Goal: Task Accomplishment & Management: Use online tool/utility

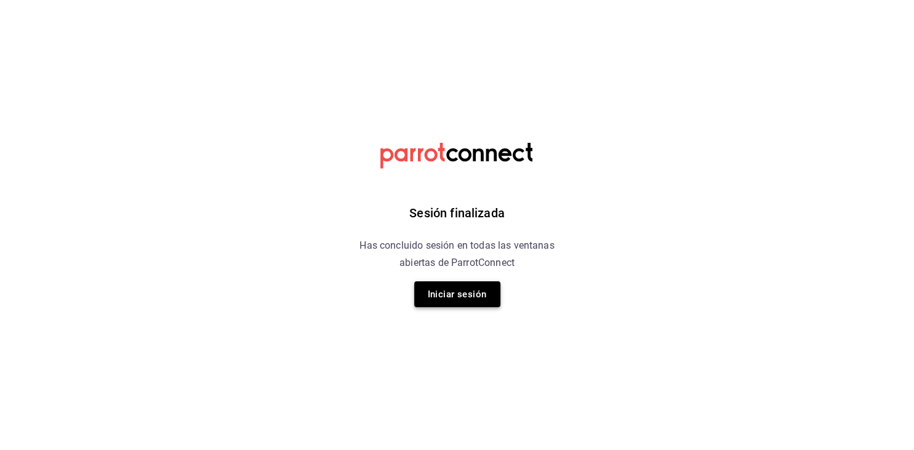
click at [446, 286] on button "Iniciar sesión" at bounding box center [457, 294] width 86 height 26
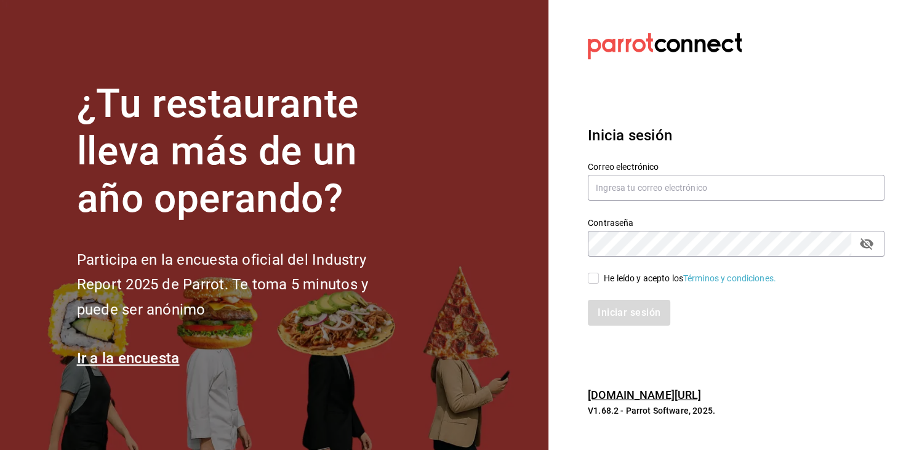
type input "[EMAIL_ADDRESS][PERSON_NAME][DOMAIN_NAME]"
click at [596, 282] on input "He leído y acepto los Términos y condiciones." at bounding box center [593, 278] width 11 height 11
checkbox input "true"
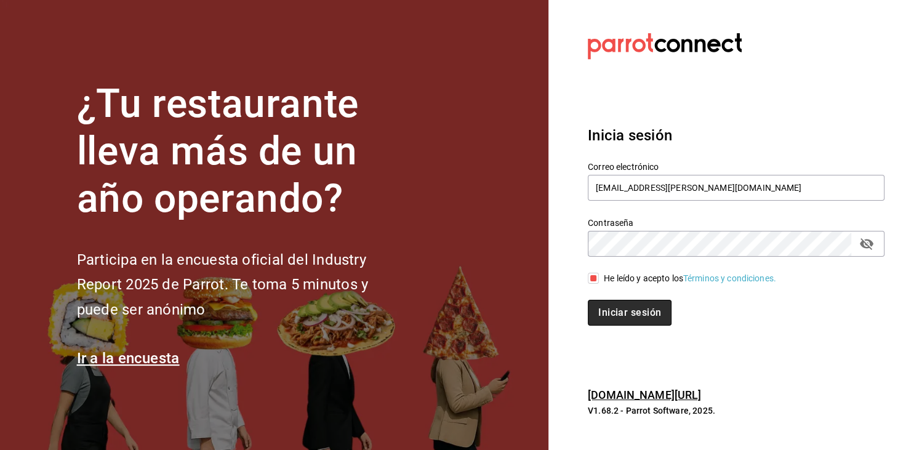
click at [627, 310] on button "Iniciar sesión" at bounding box center [630, 313] width 84 height 26
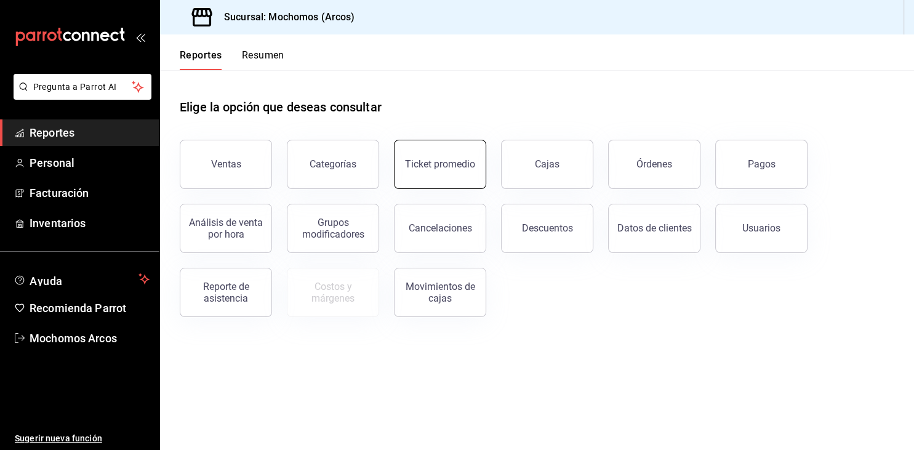
click at [462, 151] on button "Ticket promedio" at bounding box center [440, 164] width 92 height 49
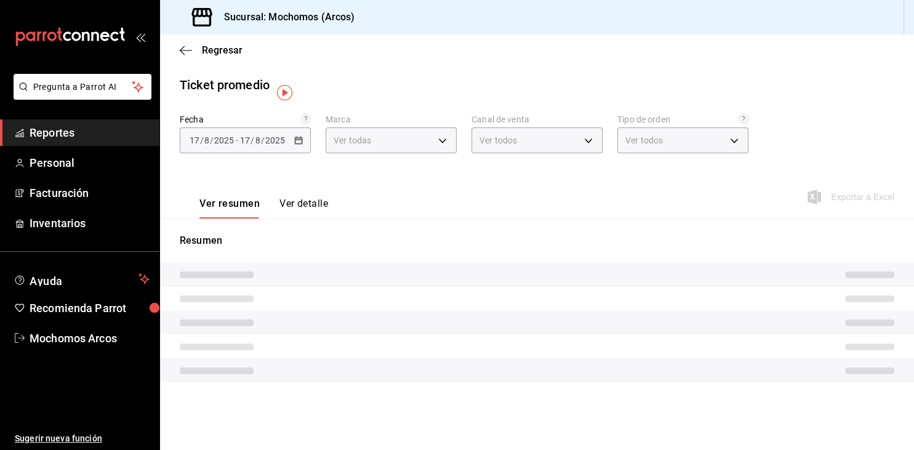
type input "dd36a3dd-8c35-4563-bc3a-0ae6137ce787"
type input "PARROT,UBER_EATS,RAPPI,DIDI_FOOD,ONLINE"
type input "c6b8ee8d-4955-4723-bae1-372b147e207b,27be71f3-ce18-4cfa-bd3b-e966efc6a73f,EXTER…"
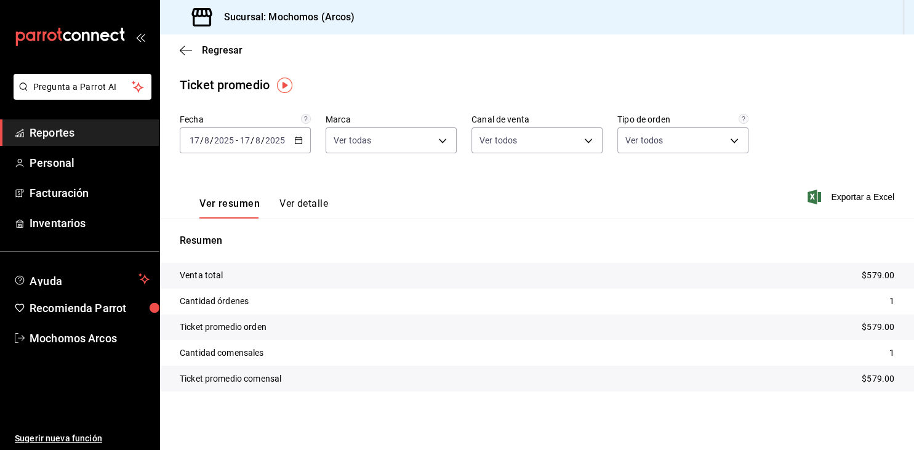
click at [300, 142] on icon "button" at bounding box center [298, 140] width 9 height 9
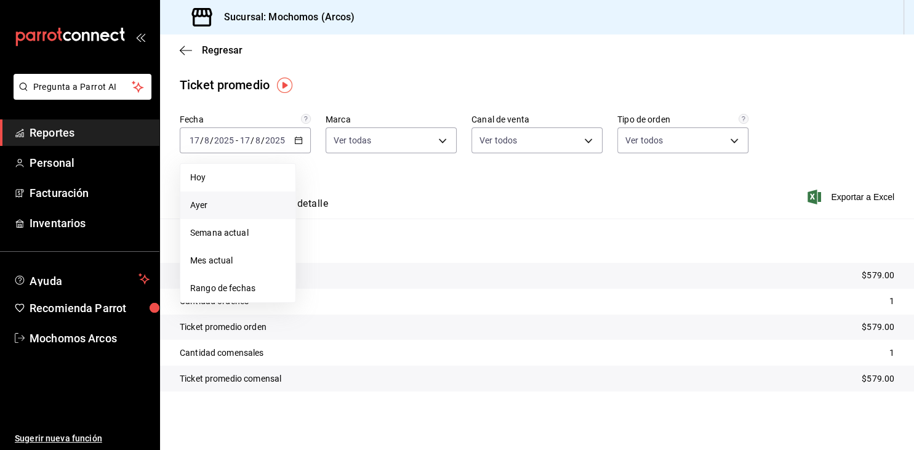
click at [199, 204] on span "Ayer" at bounding box center [237, 205] width 95 height 13
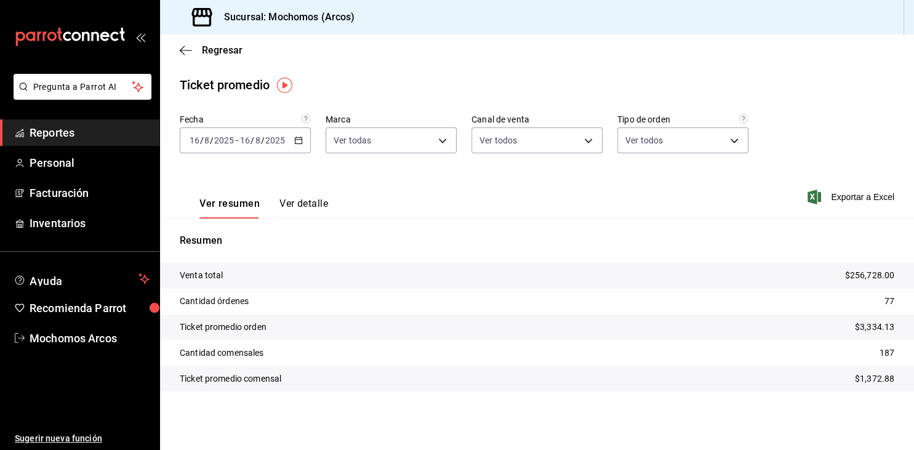
click at [31, 130] on span "Reportes" at bounding box center [90, 132] width 120 height 17
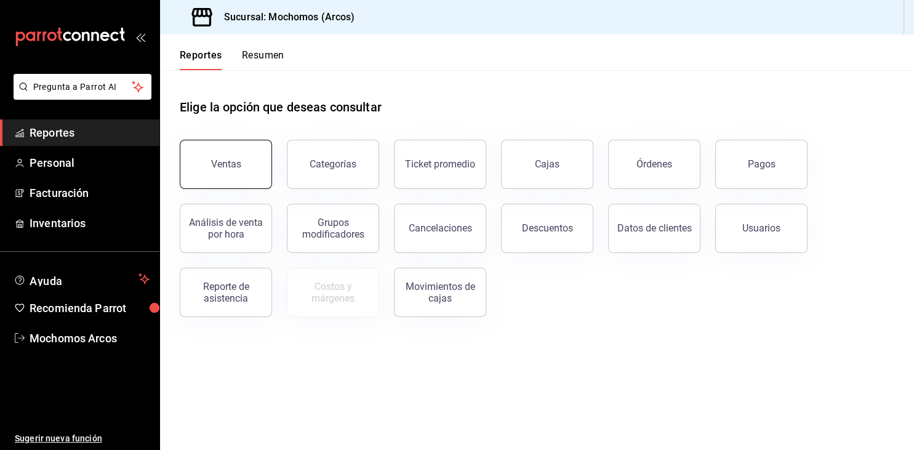
click at [236, 182] on button "Ventas" at bounding box center [226, 164] width 92 height 49
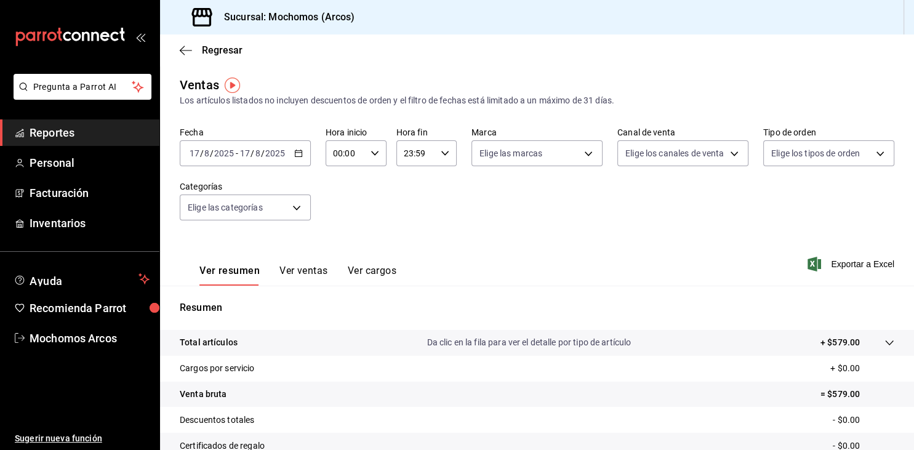
click at [301, 146] on div "2025-08-17 17 / 8 / 2025 - 2025-08-17 17 / 8 / 2025" at bounding box center [245, 153] width 131 height 26
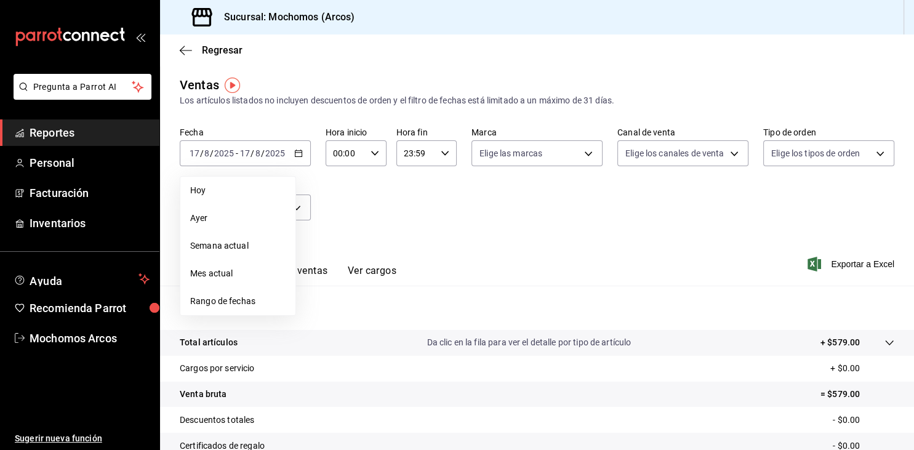
click at [462, 196] on div "Fecha 2025-08-17 17 / 8 / 2025 - 2025-08-17 17 / 8 / 2025 Hoy Ayer Semana actua…" at bounding box center [537, 181] width 715 height 108
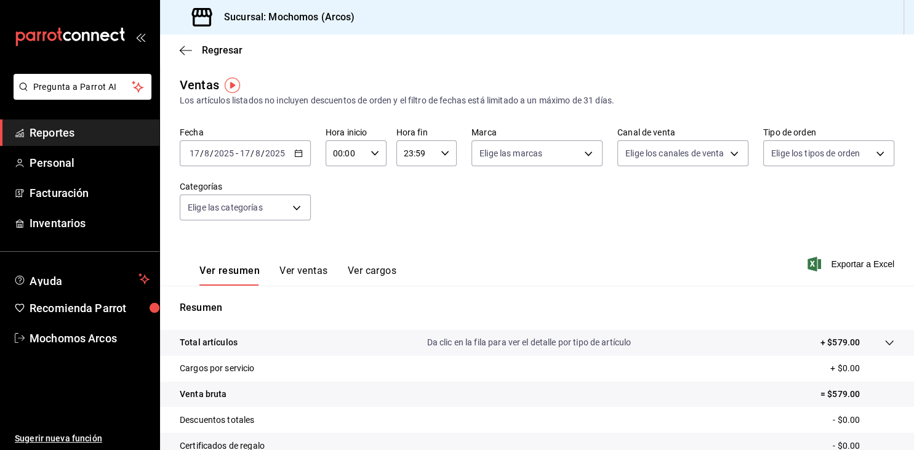
click at [361, 156] on input "00:00" at bounding box center [346, 153] width 40 height 25
click at [338, 231] on span "05" at bounding box center [340, 229] width 10 height 10
type input "05:00"
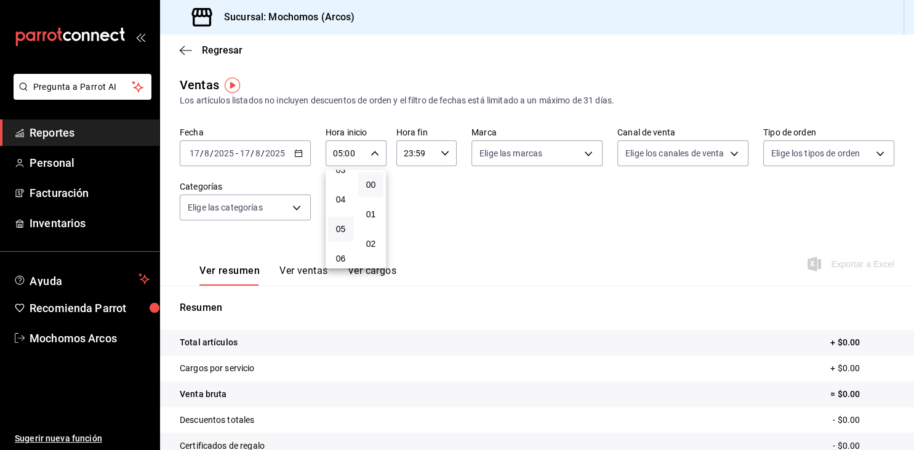
click at [429, 158] on div at bounding box center [457, 225] width 914 height 450
click at [429, 158] on input "23:59" at bounding box center [416, 153] width 40 height 25
click at [412, 180] on span "04" at bounding box center [411, 178] width 10 height 10
type input "04:59"
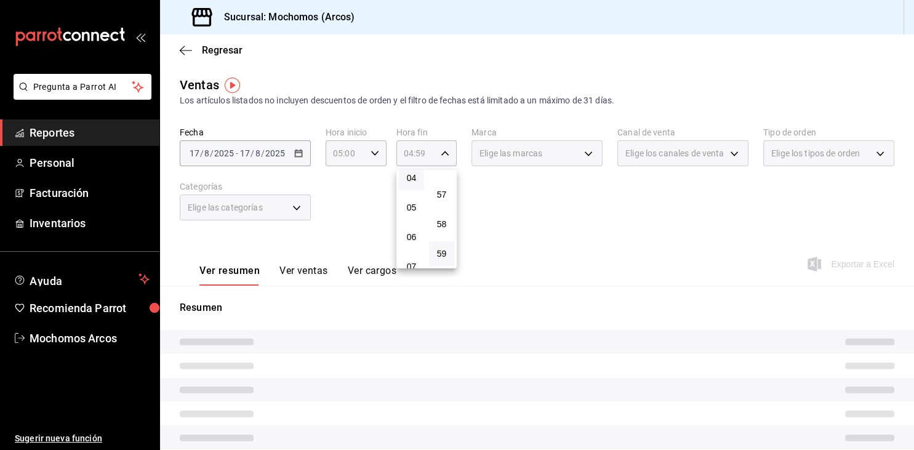
click at [339, 204] on div at bounding box center [457, 225] width 914 height 450
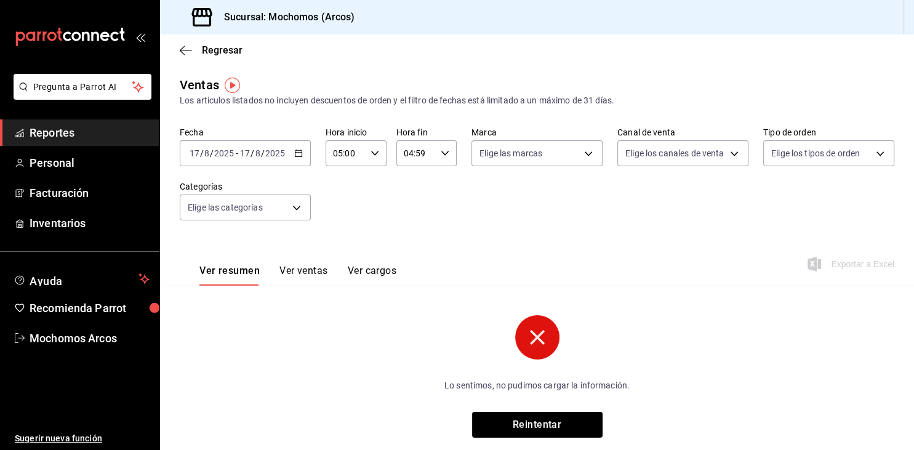
click at [298, 155] on icon "button" at bounding box center [298, 153] width 9 height 9
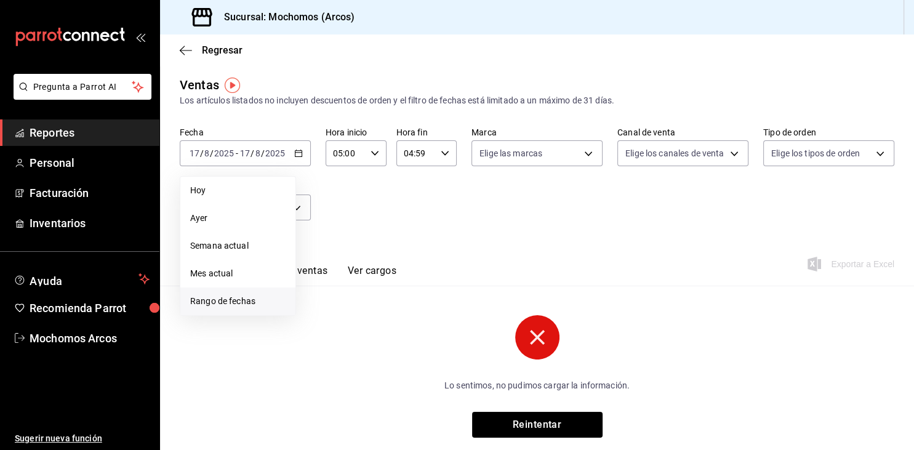
click at [221, 300] on span "Rango de fechas" at bounding box center [237, 301] width 95 height 13
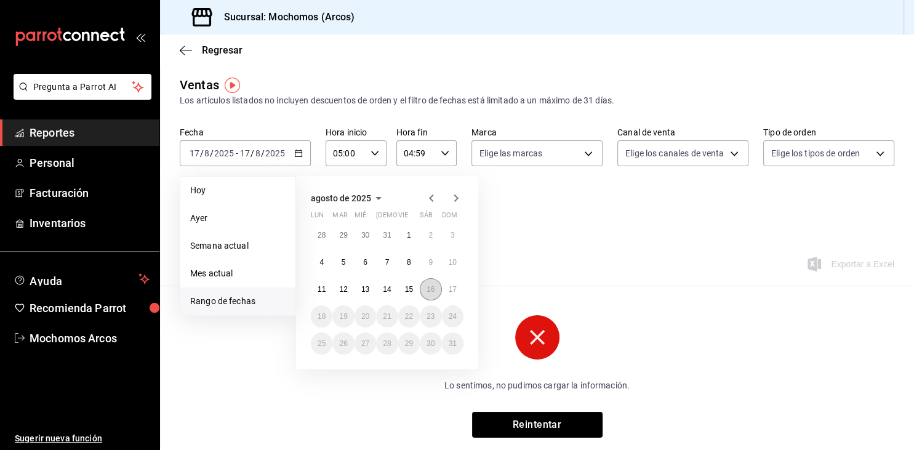
click at [432, 292] on abbr "16" at bounding box center [431, 289] width 8 height 9
click at [454, 287] on abbr "17" at bounding box center [453, 289] width 8 height 9
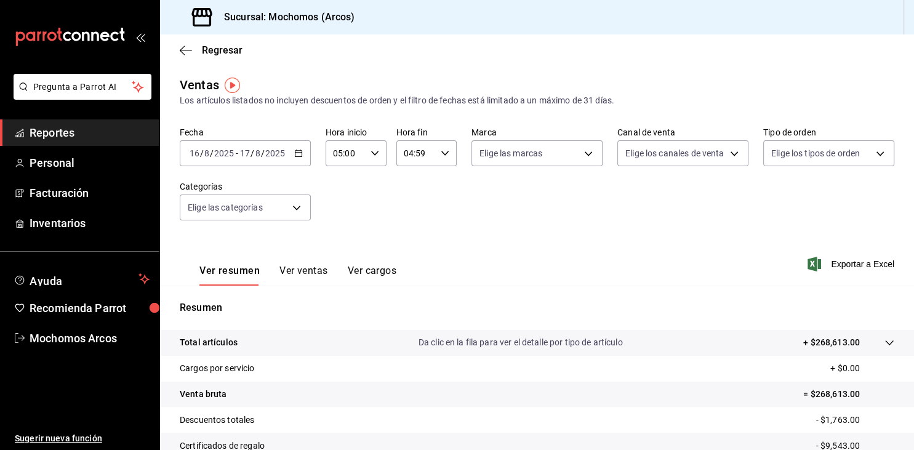
scroll to position [140, 0]
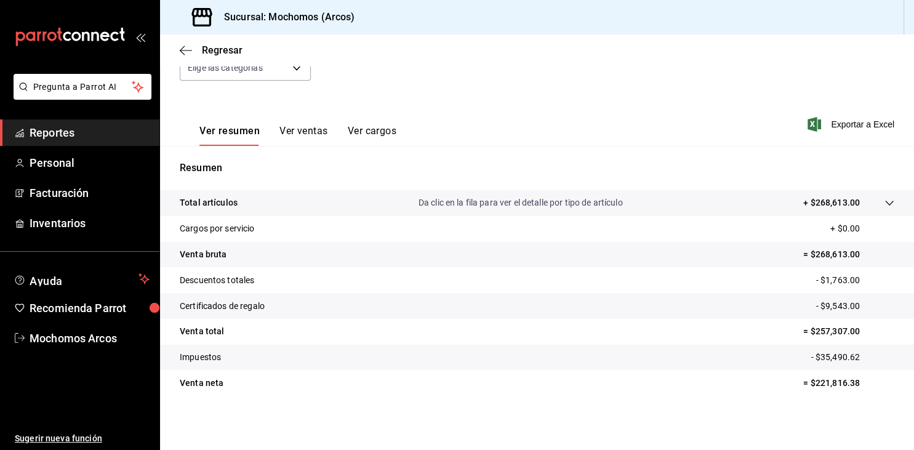
click at [389, 309] on tr "Certificados de regalo - $9,543.00" at bounding box center [537, 306] width 754 height 26
